Goal: Task Accomplishment & Management: Use online tool/utility

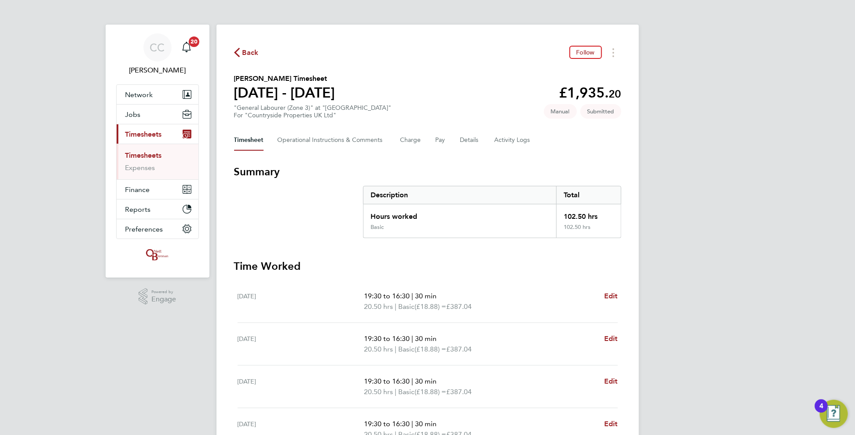
click at [244, 49] on span "Back" at bounding box center [250, 53] width 16 height 11
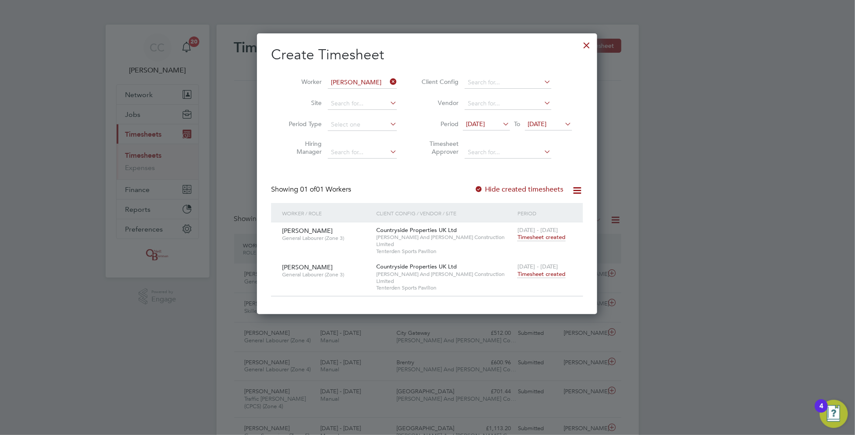
click at [388, 80] on icon at bounding box center [388, 82] width 0 height 12
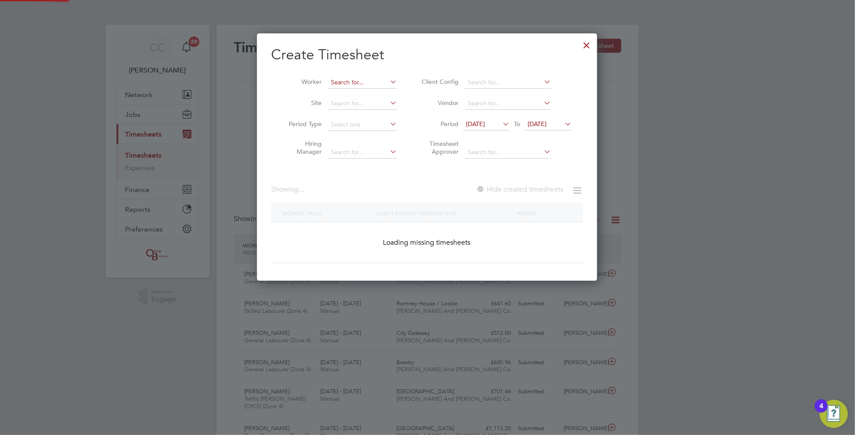
click at [376, 82] on input at bounding box center [362, 83] width 69 height 12
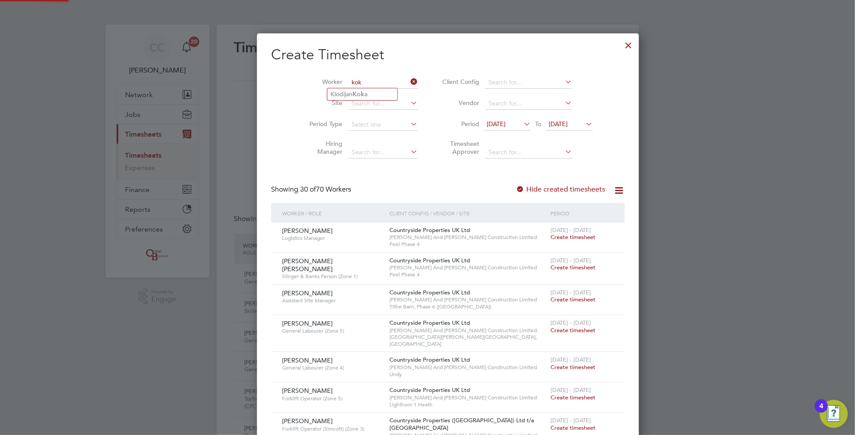
click at [345, 95] on li "[PERSON_NAME] a" at bounding box center [362, 94] width 70 height 12
type input "[PERSON_NAME]"
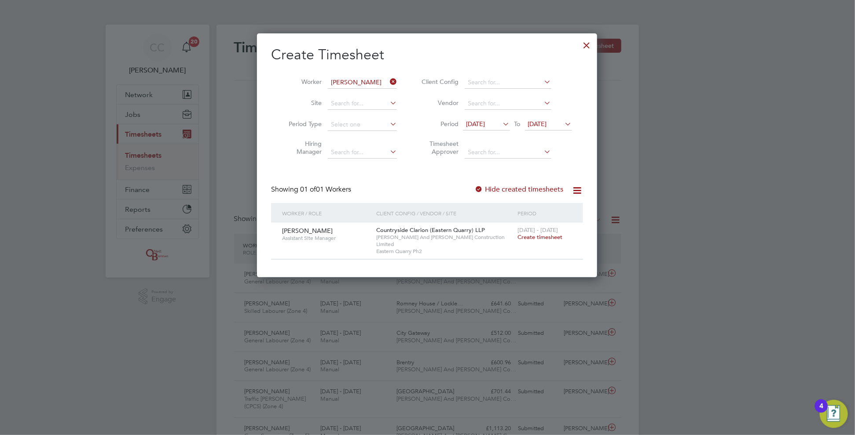
click at [479, 190] on div at bounding box center [478, 190] width 9 height 9
click at [480, 188] on div at bounding box center [478, 190] width 9 height 9
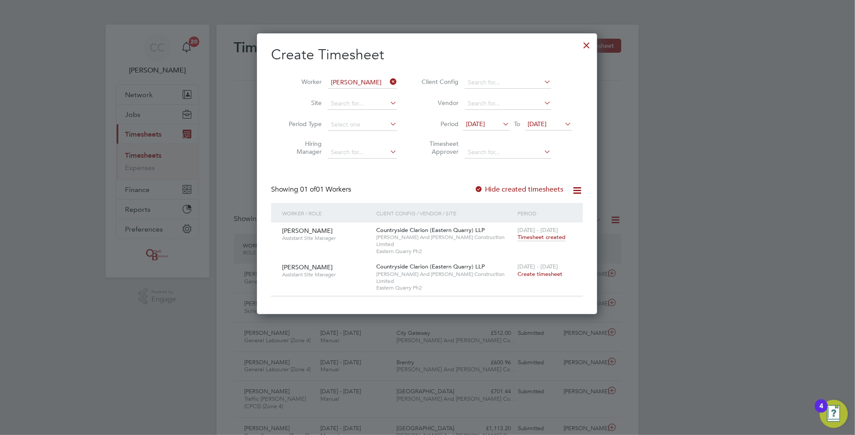
click at [388, 81] on icon at bounding box center [388, 82] width 0 height 12
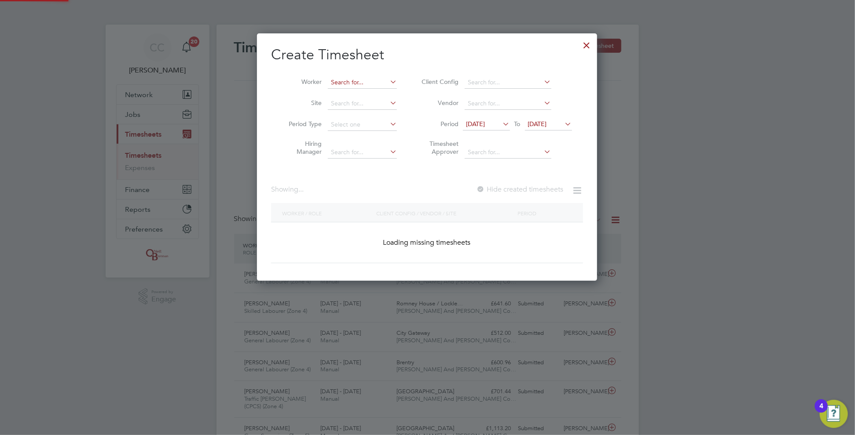
click at [367, 84] on input at bounding box center [362, 83] width 69 height 12
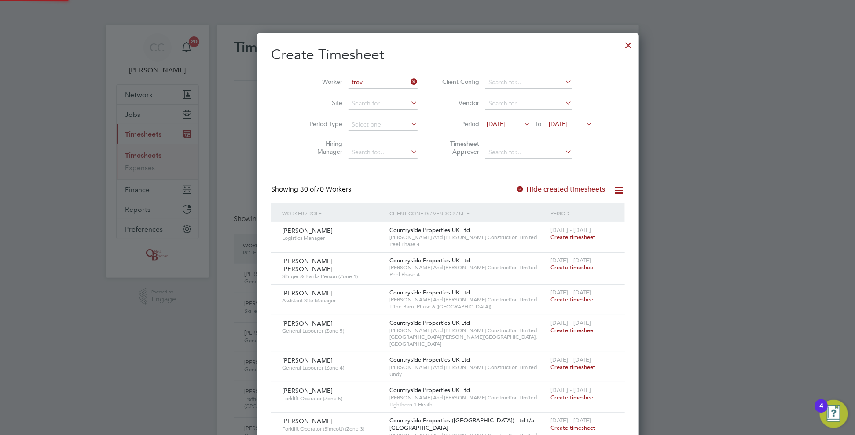
click at [358, 97] on li "Trev or Fraser" at bounding box center [362, 94] width 70 height 12
type input "[PERSON_NAME]"
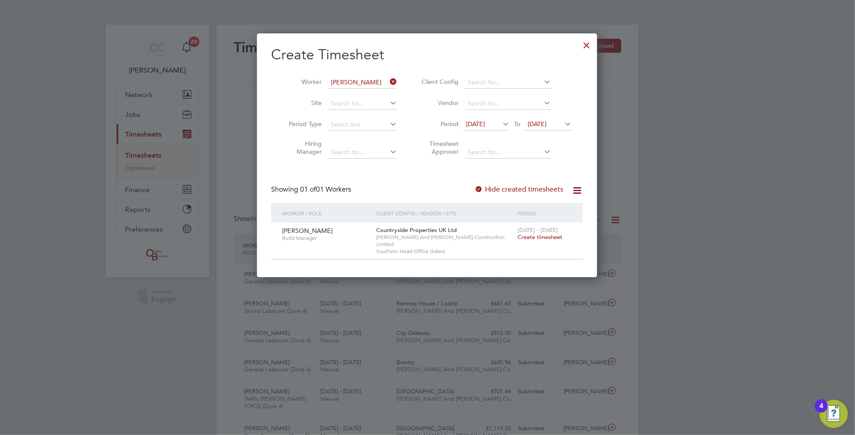
click at [583, 47] on div at bounding box center [587, 43] width 16 height 16
